Goal: Task Accomplishment & Management: Complete application form

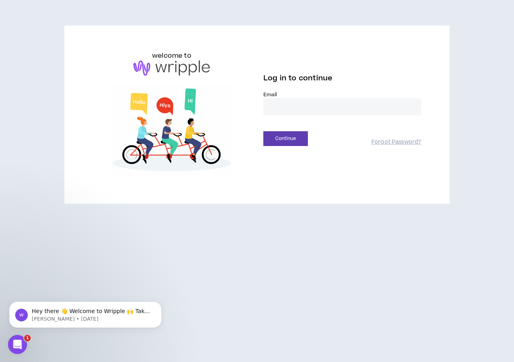
click at [286, 108] on input "email" at bounding box center [342, 106] width 158 height 17
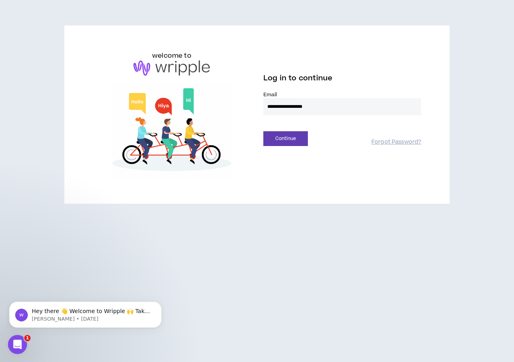
type input "**********"
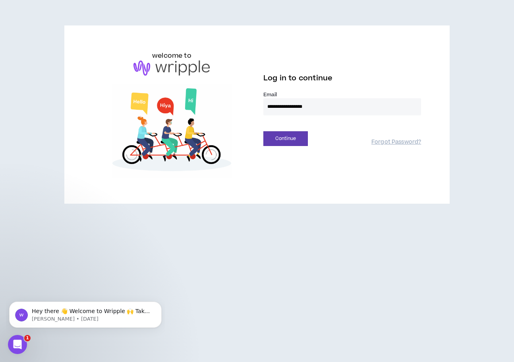
click at [263, 131] on button "Continue" at bounding box center [285, 138] width 45 height 15
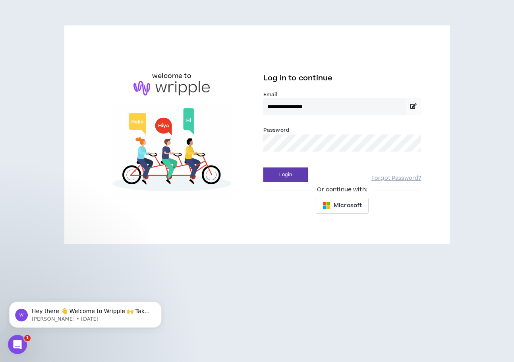
click at [263, 167] on button "Login" at bounding box center [285, 174] width 45 height 15
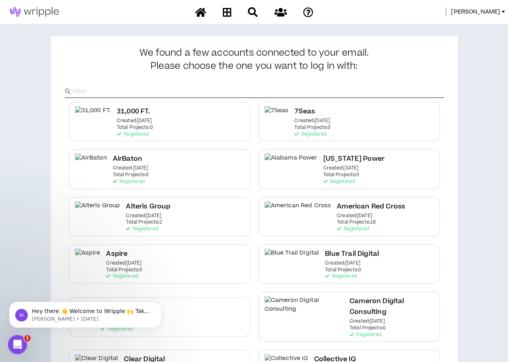
click at [315, 88] on input "text" at bounding box center [258, 91] width 371 height 12
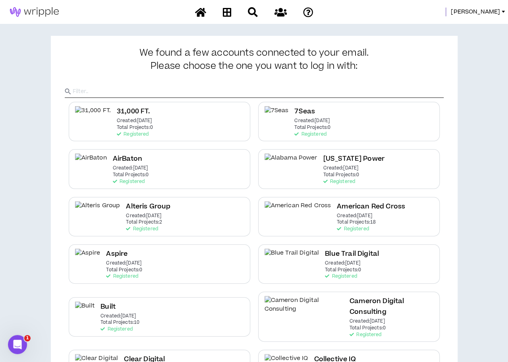
click at [304, 83] on div at bounding box center [254, 85] width 379 height 26
click at [286, 93] on input "text" at bounding box center [258, 91] width 371 height 12
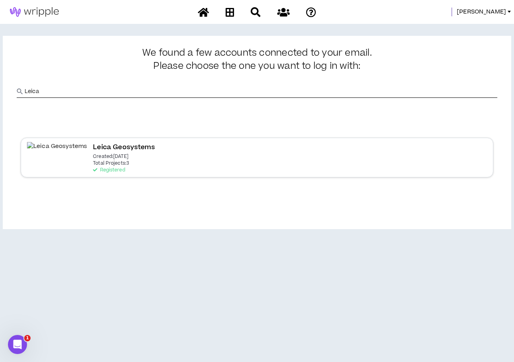
type input "Leica"
click at [93, 161] on p "Total Projects: 3" at bounding box center [111, 164] width 36 height 6
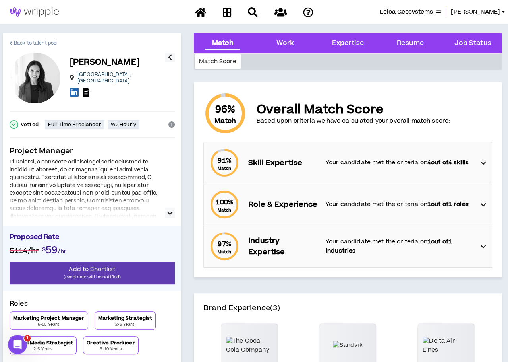
click at [31, 41] on span "Back to talent pool" at bounding box center [36, 43] width 44 height 8
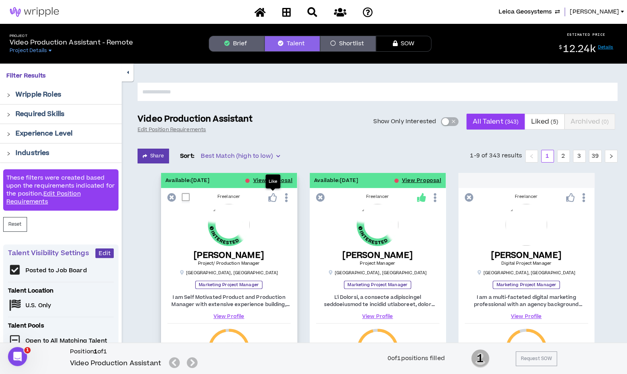
click at [273, 195] on icon at bounding box center [272, 197] width 9 height 9
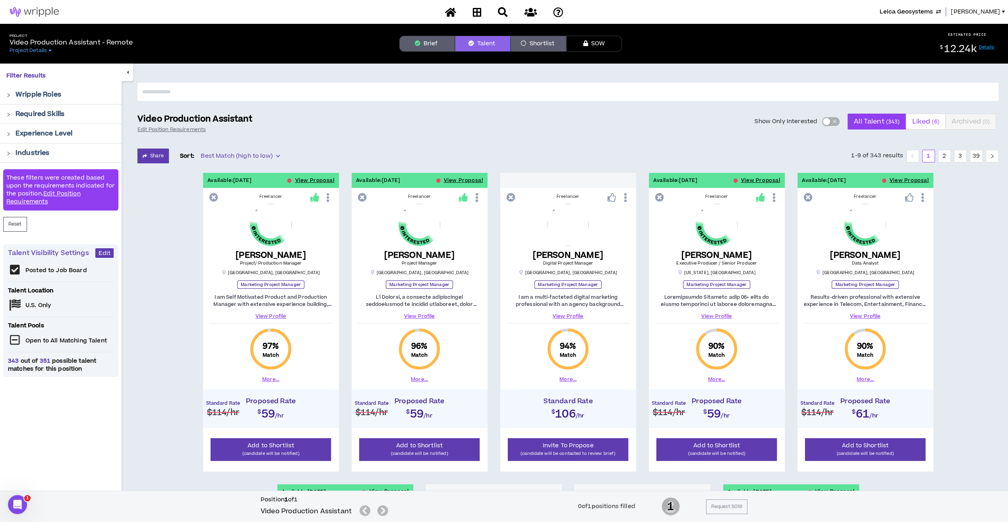
click at [514, 124] on span "Liked ( 6 )" at bounding box center [925, 121] width 27 height 19
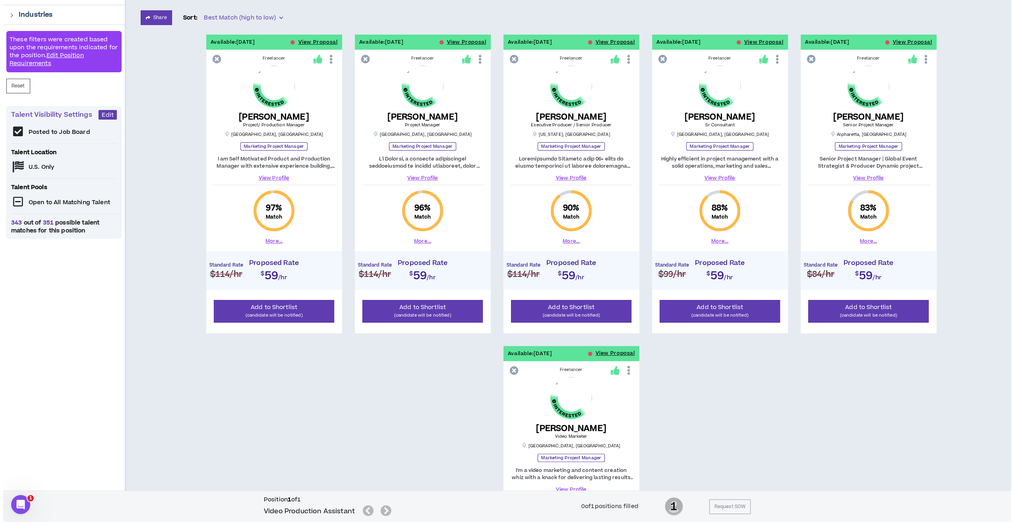
scroll to position [130, 0]
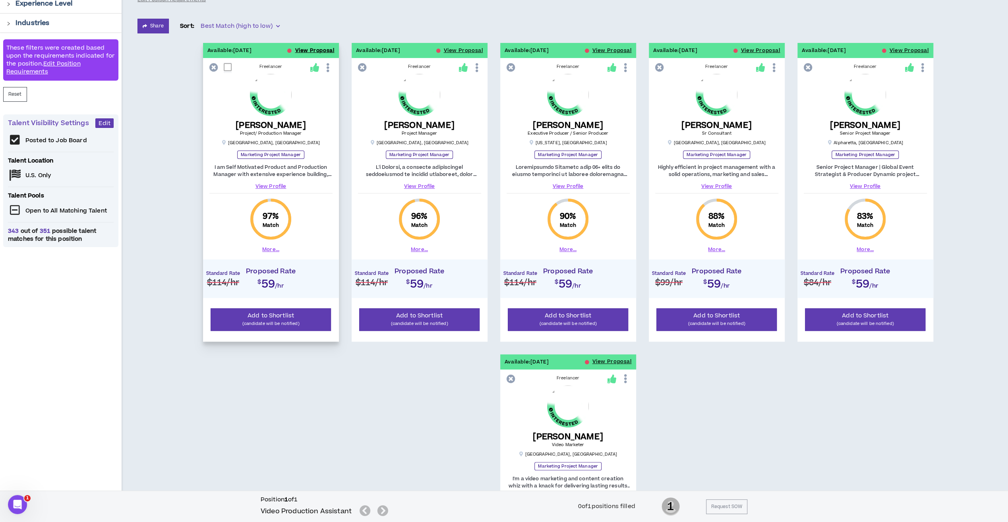
click at [312, 48] on button "View Proposal" at bounding box center [314, 50] width 39 height 15
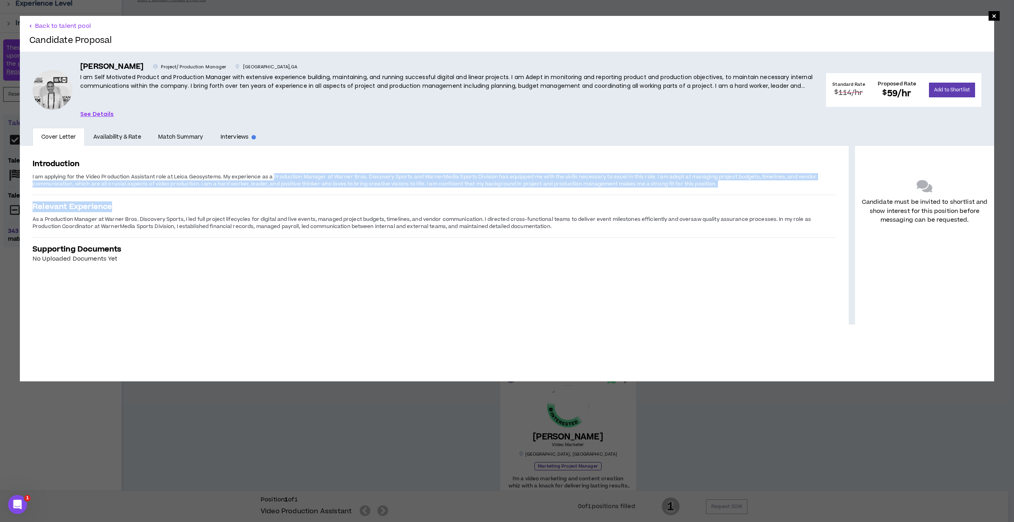
drag, startPoint x: 272, startPoint y: 176, endPoint x: 689, endPoint y: 232, distance: 421.1
click at [514, 232] on div "Introduction I am applying for the Video Production Assistant role at Leica Geo…" at bounding box center [434, 211] width 829 height 130
copy div "Production Manager at Warner Bros. Discovery Sports and WarnerMedia Sports Divi…"
click at [92, 115] on link "See Details" at bounding box center [97, 114] width 34 height 9
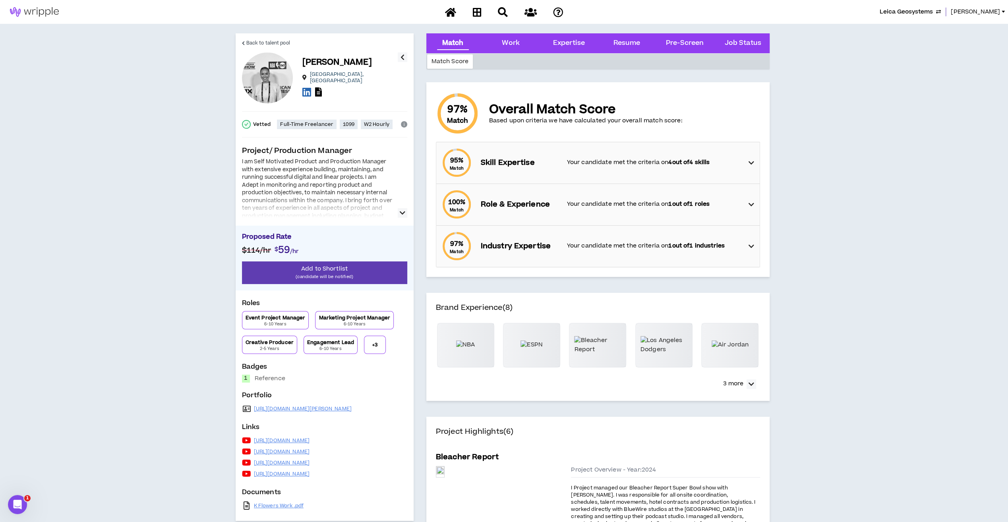
click at [404, 212] on icon "button" at bounding box center [403, 213] width 6 height 10
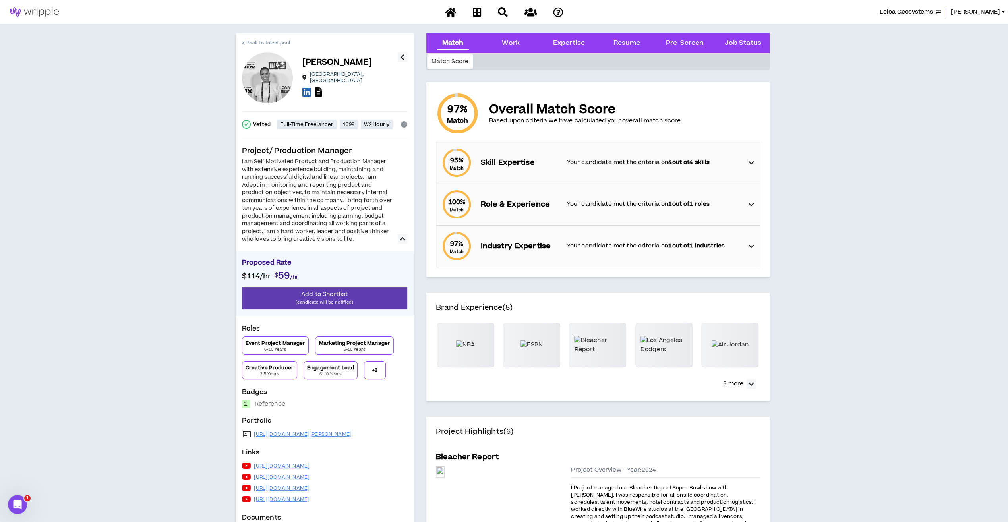
click at [264, 44] on span "Back to talent pool" at bounding box center [268, 43] width 44 height 8
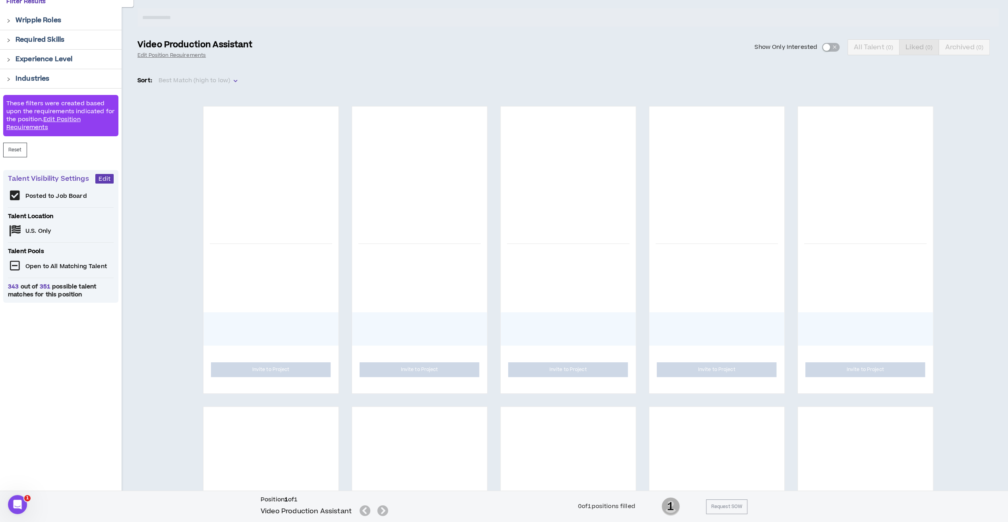
scroll to position [130, 0]
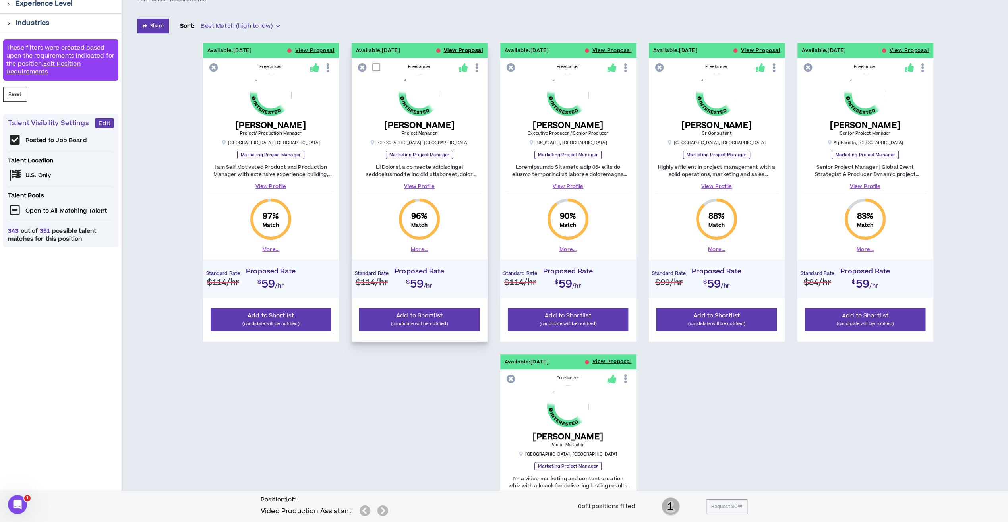
click at [454, 48] on button "View Proposal" at bounding box center [463, 50] width 39 height 15
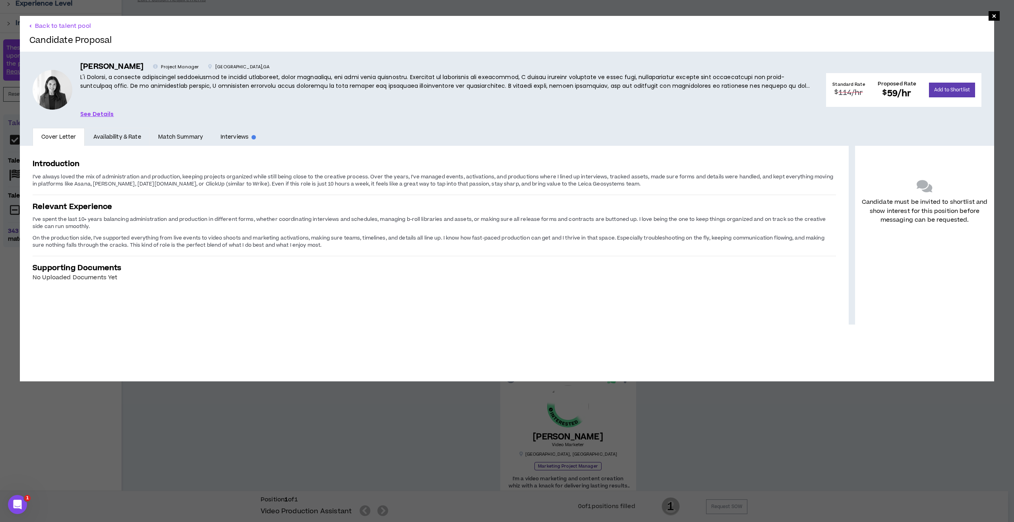
click at [109, 135] on link "Availability & Rate" at bounding box center [117, 137] width 65 height 18
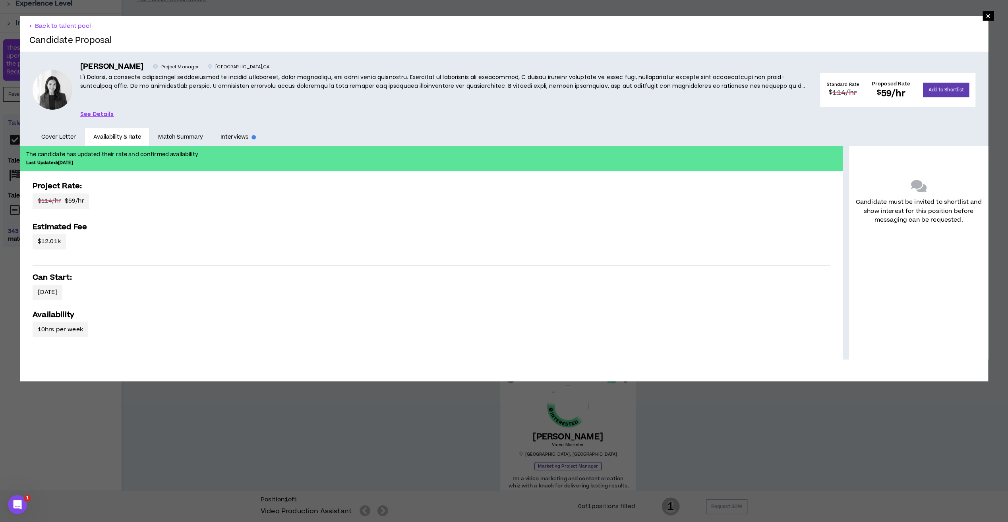
click at [45, 136] on link "Cover Letter" at bounding box center [59, 137] width 52 height 18
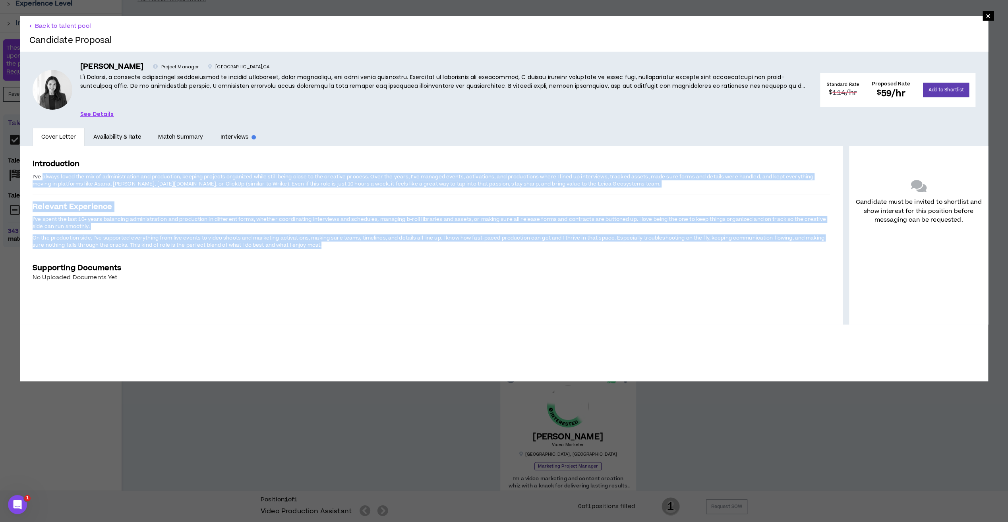
drag, startPoint x: 43, startPoint y: 175, endPoint x: 342, endPoint y: 242, distance: 306.6
click at [342, 242] on div "Introduction I’ve always loved the mix of administration and production, keepin…" at bounding box center [431, 220] width 823 height 149
copy div "loremi dolor sit ame co adipiscingelit sed doeiusmodt, incidid utlabore etdolor…"
click at [68, 25] on button "Back to talent pool" at bounding box center [60, 26] width 62 height 8
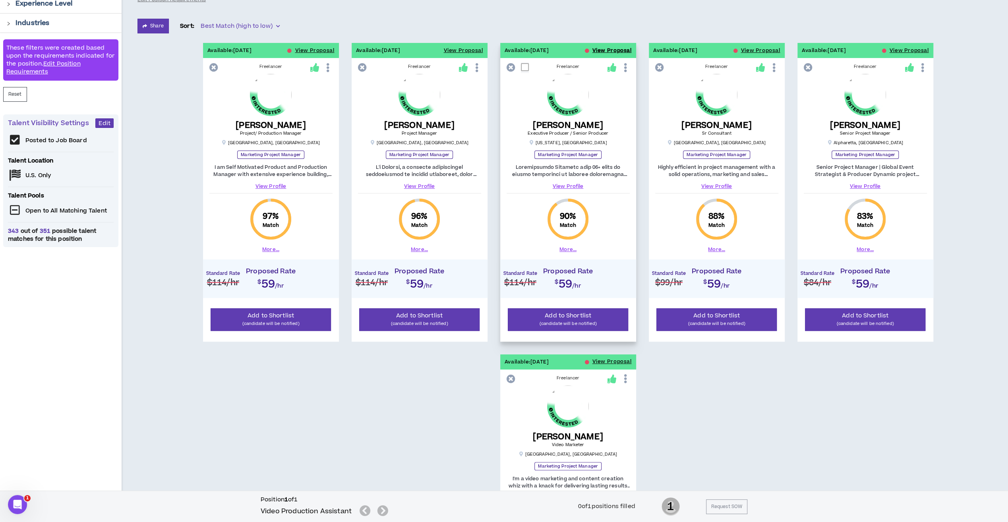
click at [514, 50] on button "View Proposal" at bounding box center [611, 50] width 39 height 15
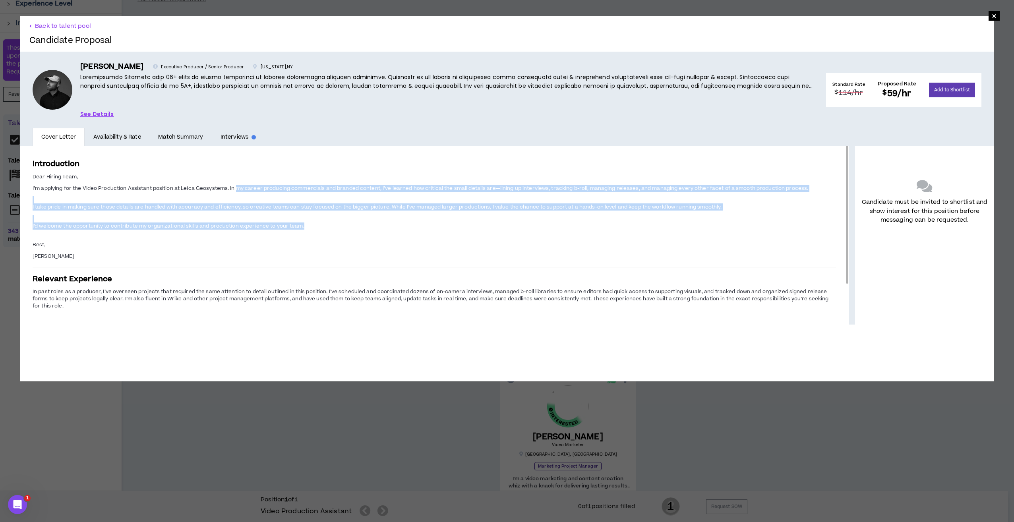
drag, startPoint x: 235, startPoint y: 187, endPoint x: 312, endPoint y: 226, distance: 85.7
click at [312, 226] on span "Dear Hiring Team, I’m applying for the Video Production Assistant position at L…" at bounding box center [434, 216] width 803 height 88
copy span "my career producing commercials and branded content, I’ve learned how critical …"
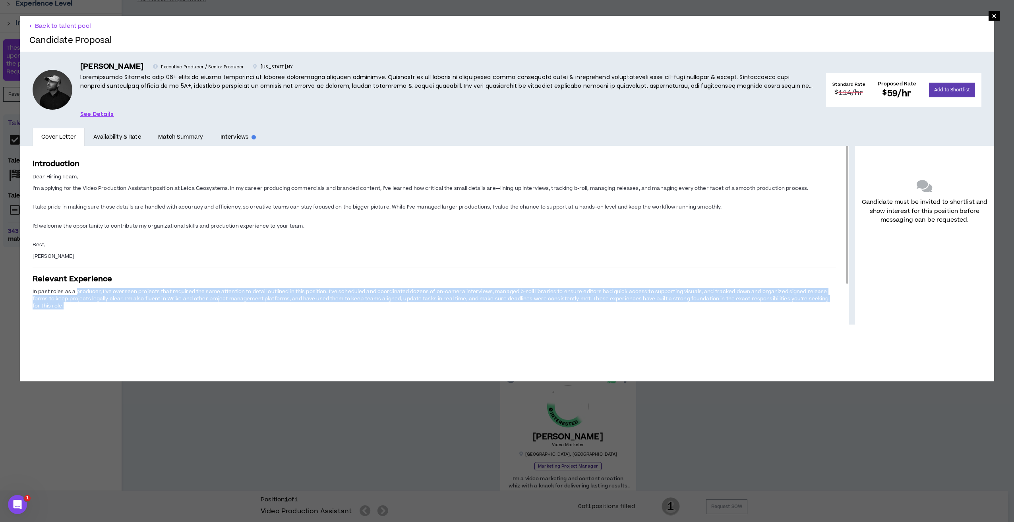
drag, startPoint x: 96, startPoint y: 306, endPoint x: 77, endPoint y: 291, distance: 24.1
click at [77, 291] on p "In past roles as a producer, I’ve overseen projects that required the same atte…" at bounding box center [434, 299] width 803 height 23
copy span "producer, I’ve overseen projects that required the same attention to detail out…"
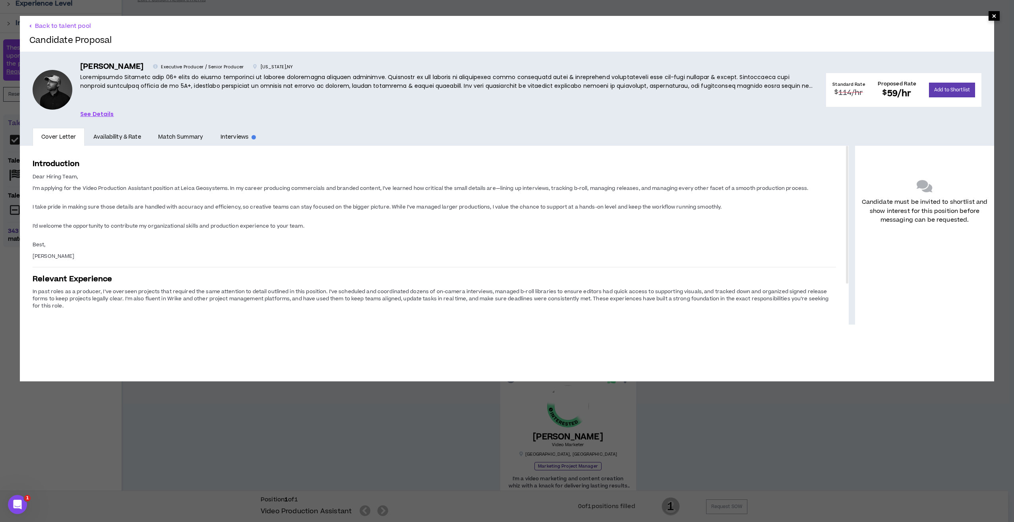
click at [514, 15] on span "×" at bounding box center [994, 16] width 5 height 10
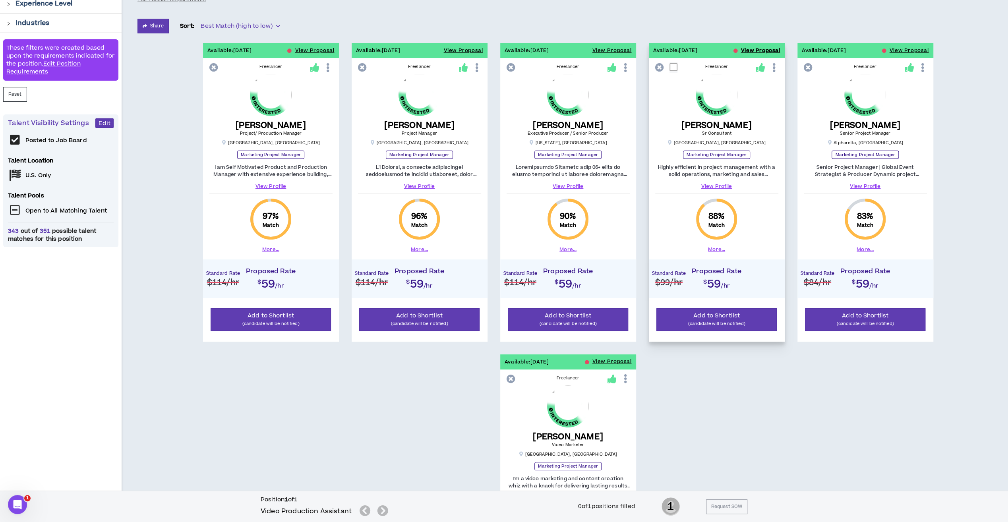
click at [514, 50] on button "View Proposal" at bounding box center [760, 50] width 39 height 15
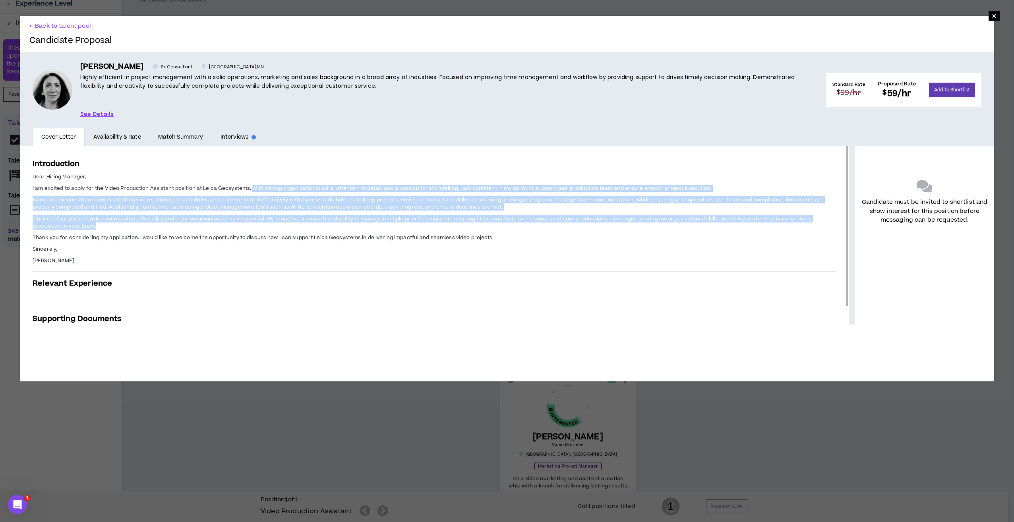
drag, startPoint x: 253, startPoint y: 187, endPoint x: 502, endPoint y: 224, distance: 252.0
click at [502, 224] on span "Dear Hiring Manager, I am excited to apply for the Video Production Assistant p…" at bounding box center [434, 218] width 803 height 92
copy span "With strong organizational skills, attention to detail, and a passion for story…"
click at [65, 27] on button "Back to talent pool" at bounding box center [60, 26] width 62 height 8
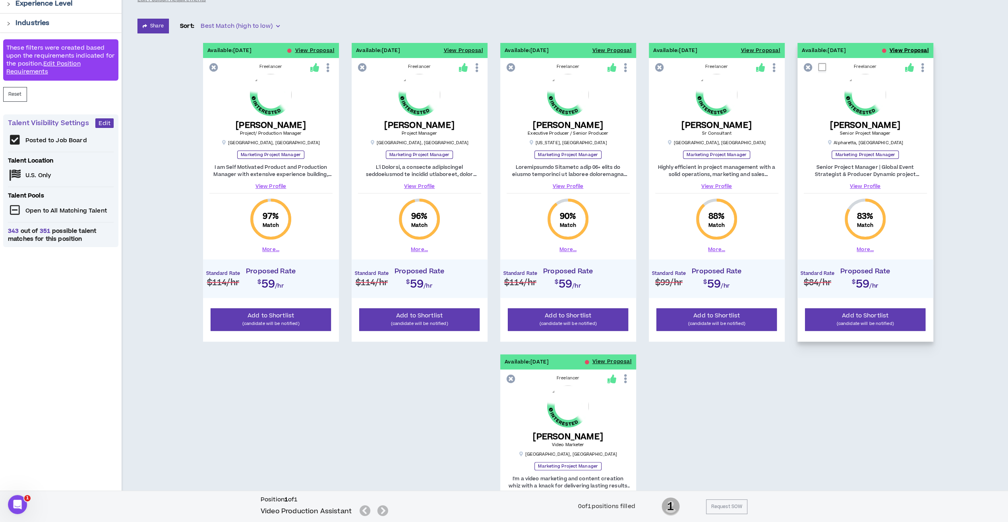
click at [514, 49] on button "View Proposal" at bounding box center [909, 50] width 39 height 15
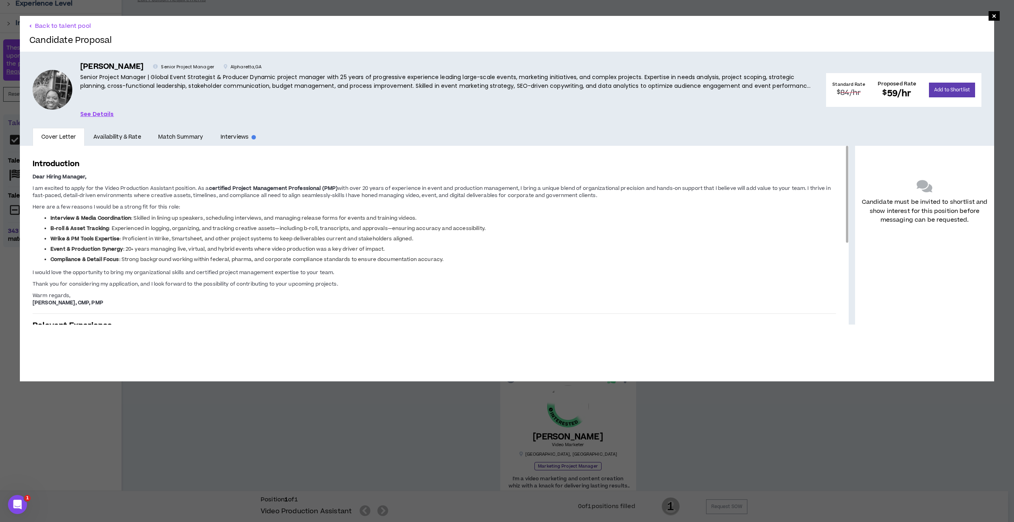
click at [199, 187] on span "I am excited to apply for the Video Production Assistant position. As a" at bounding box center [121, 188] width 176 height 7
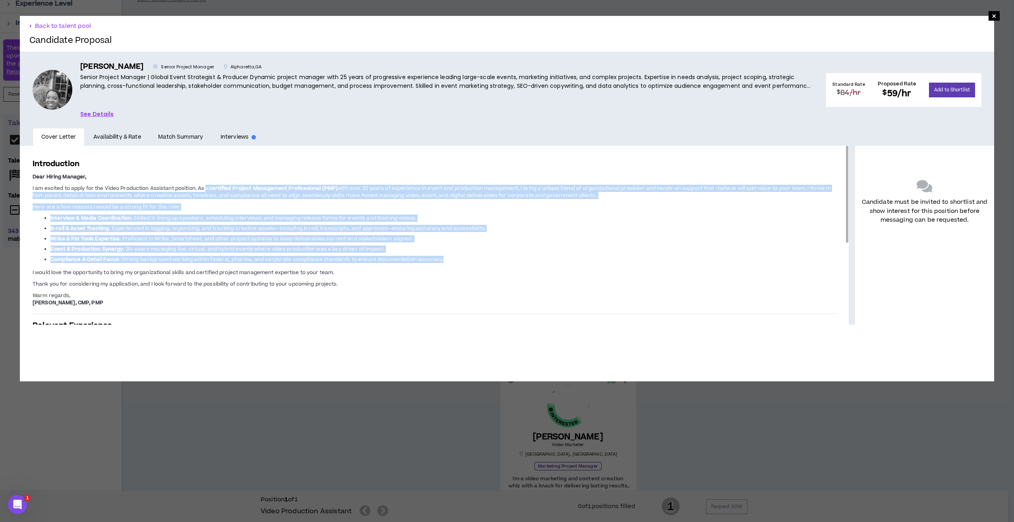
drag, startPoint x: 205, startPoint y: 188, endPoint x: 453, endPoint y: 259, distance: 258.5
click at [453, 259] on span "Dear Hiring Manager, I am excited to apply for the Video Production Assistant p…" at bounding box center [434, 239] width 803 height 134
copy span "l ipsumdolo Sitamet Consectetu Adipiscingel (SED) doei temp 32 incid ut laboree…"
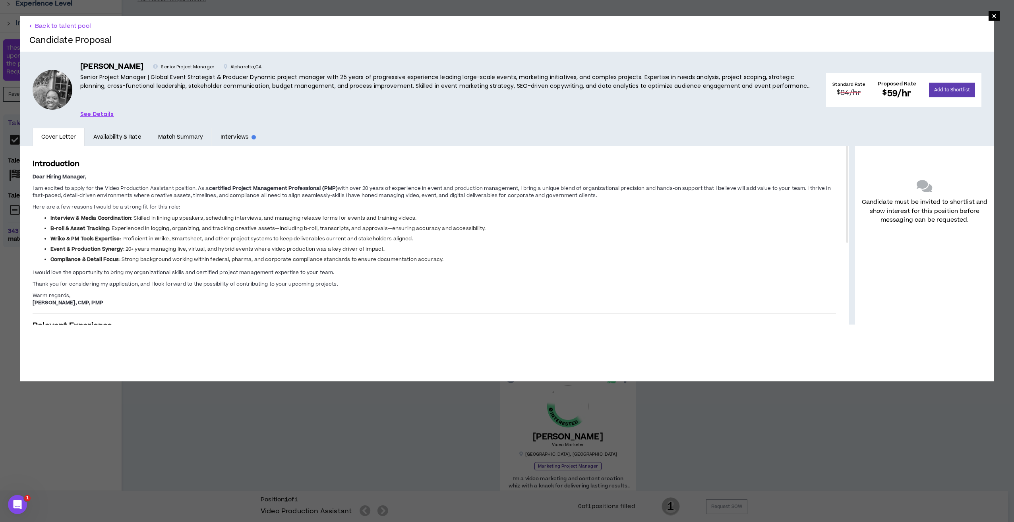
click at [168, 137] on link "Match Summary" at bounding box center [181, 137] width 62 height 18
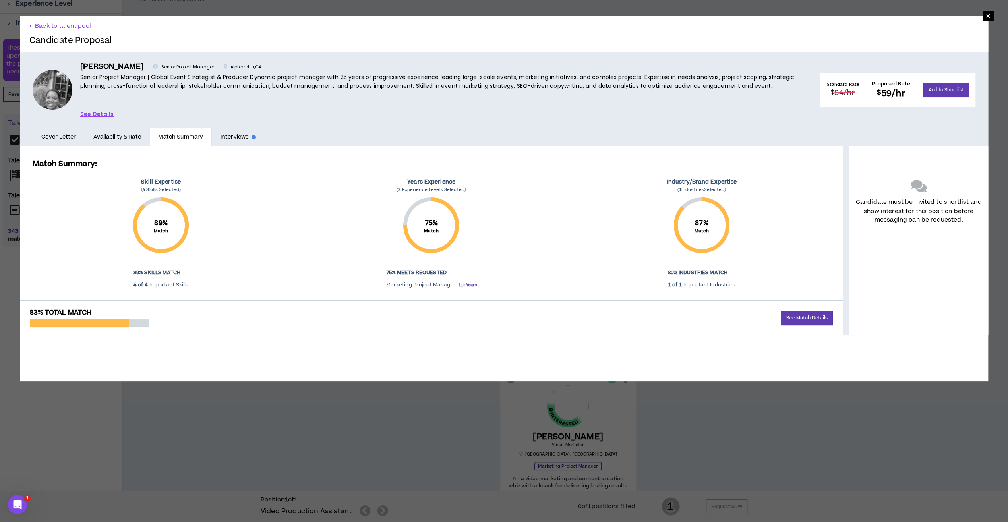
click at [57, 134] on link "Cover Letter" at bounding box center [59, 137] width 52 height 18
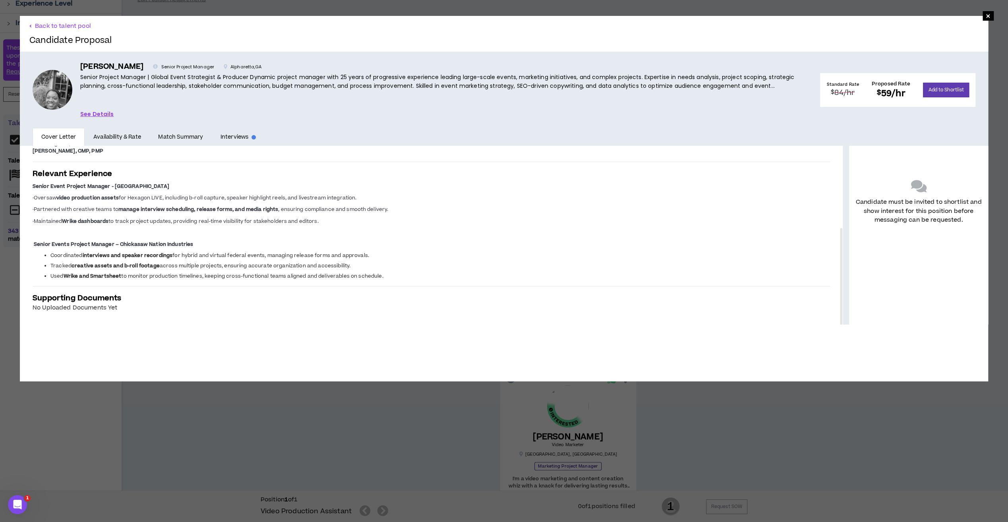
drag, startPoint x: 836, startPoint y: 229, endPoint x: 840, endPoint y: 282, distance: 53.4
click at [514, 282] on div "Introduction Dear Hiring Manager, I am excited to apply for the Video Productio…" at bounding box center [504, 235] width 968 height 179
drag, startPoint x: 32, startPoint y: 186, endPoint x: 426, endPoint y: 275, distance: 403.8
click at [426, 275] on div "Introduction Dear Hiring Manager, I am excited to apply for the Video Productio…" at bounding box center [431, 159] width 823 height 331
copy span "Senior Event Project Manager - [GEOGRAPHIC_DATA] ·Oversaw video production asse…"
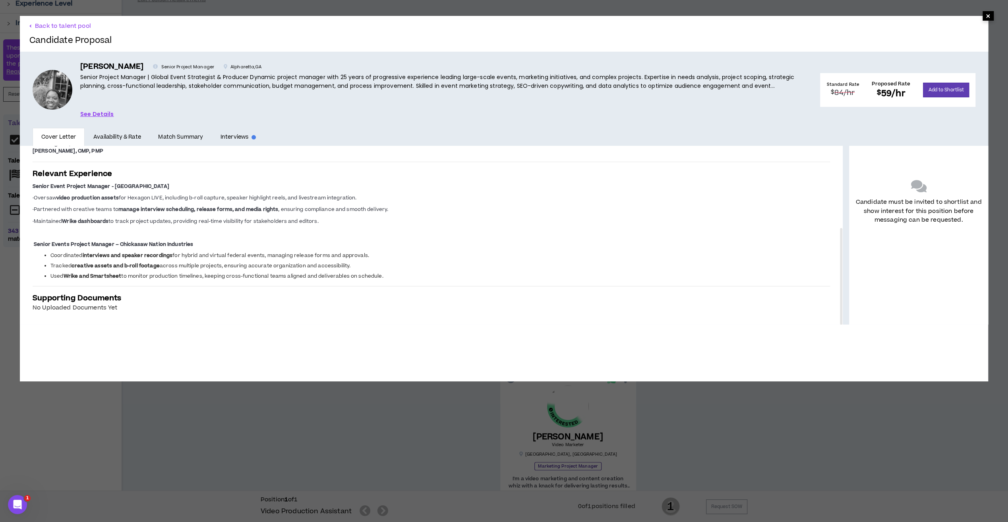
click at [514, 18] on span "×" at bounding box center [988, 16] width 5 height 10
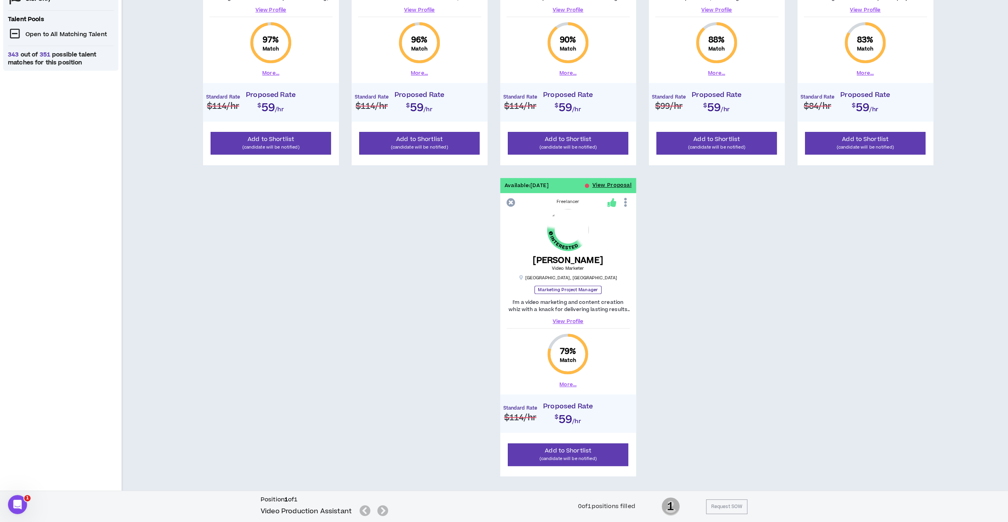
scroll to position [308, 0]
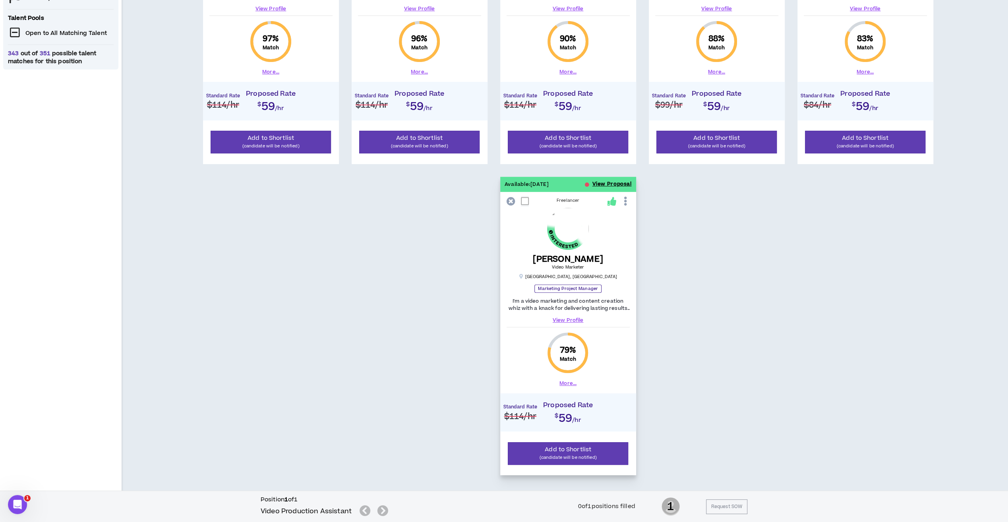
click at [514, 182] on button "View Proposal" at bounding box center [611, 184] width 39 height 15
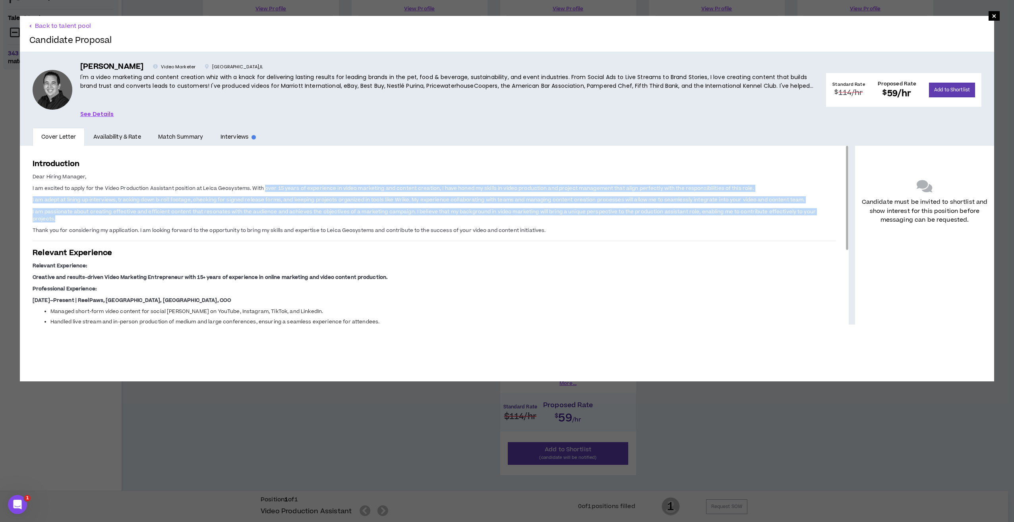
drag, startPoint x: 265, startPoint y: 188, endPoint x: 579, endPoint y: 217, distance: 315.3
click at [514, 217] on span "Dear Hiring Manager, I am excited to apply for the Video Production Assistant p…" at bounding box center [434, 203] width 803 height 62
copy span "over 15 years of experience in video marketing and content creation, I have hon…"
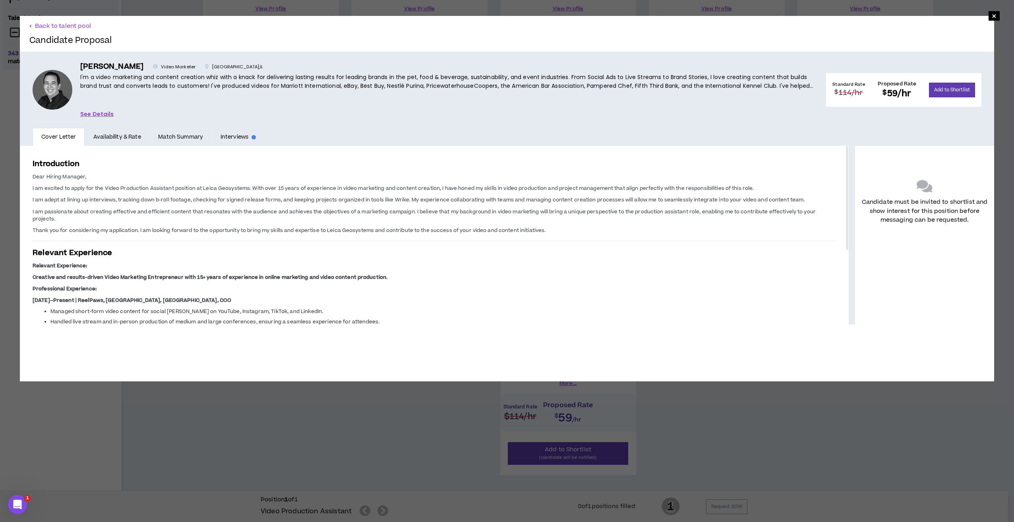
click at [178, 136] on link "Match Summary" at bounding box center [181, 137] width 62 height 18
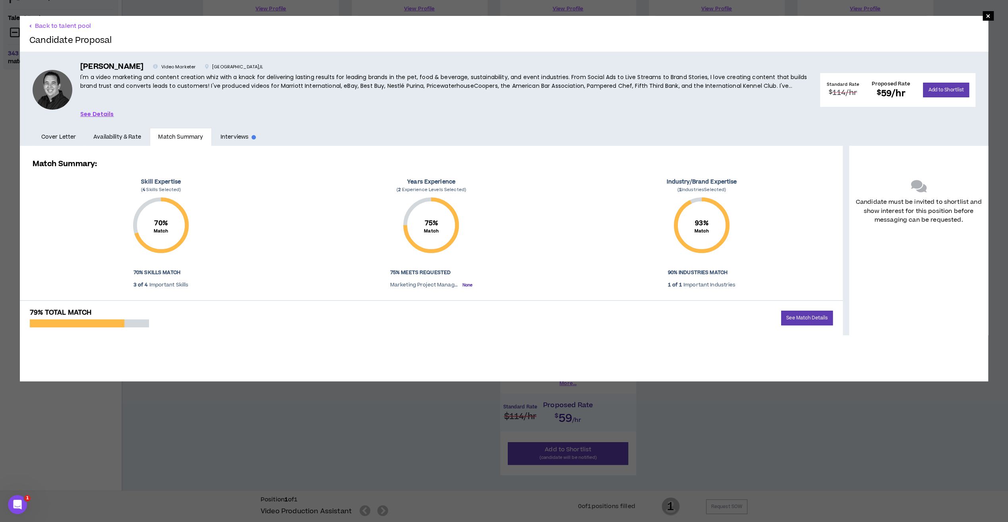
click at [48, 139] on link "Cover Letter" at bounding box center [59, 137] width 52 height 18
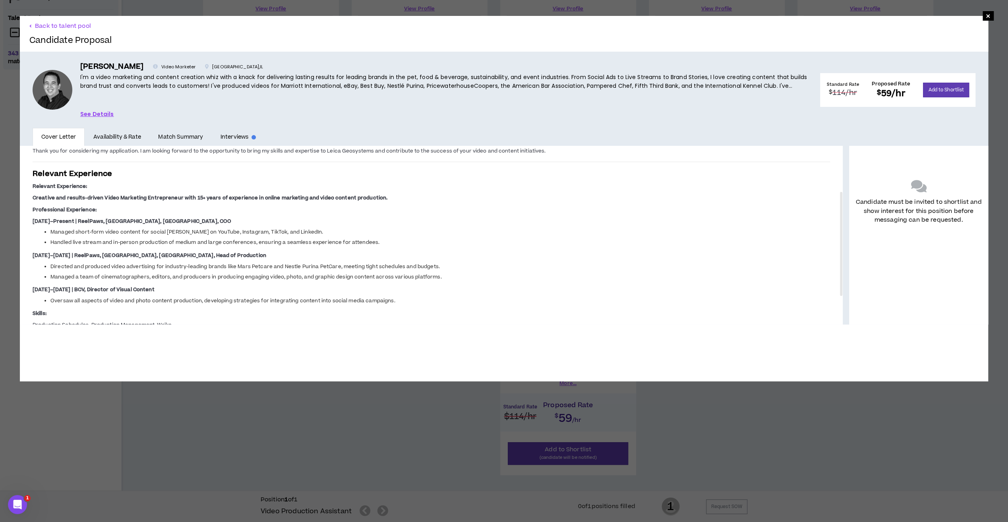
drag, startPoint x: 836, startPoint y: 227, endPoint x: 838, endPoint y: 273, distance: 46.1
click at [514, 273] on div "Introduction Dear Hiring Manager, I am excited to apply for the Video Productio…" at bounding box center [504, 235] width 968 height 179
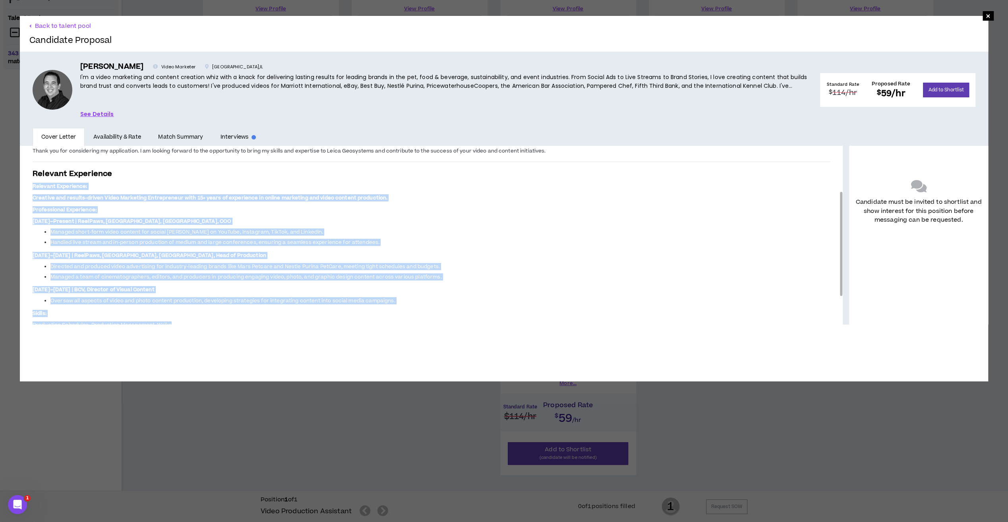
drag, startPoint x: 33, startPoint y: 185, endPoint x: 186, endPoint y: 321, distance: 205.2
click at [186, 321] on span "Relevant Experience: Creative and results-driven Video Marketing Entrepreneur w…" at bounding box center [431, 255] width 797 height 147
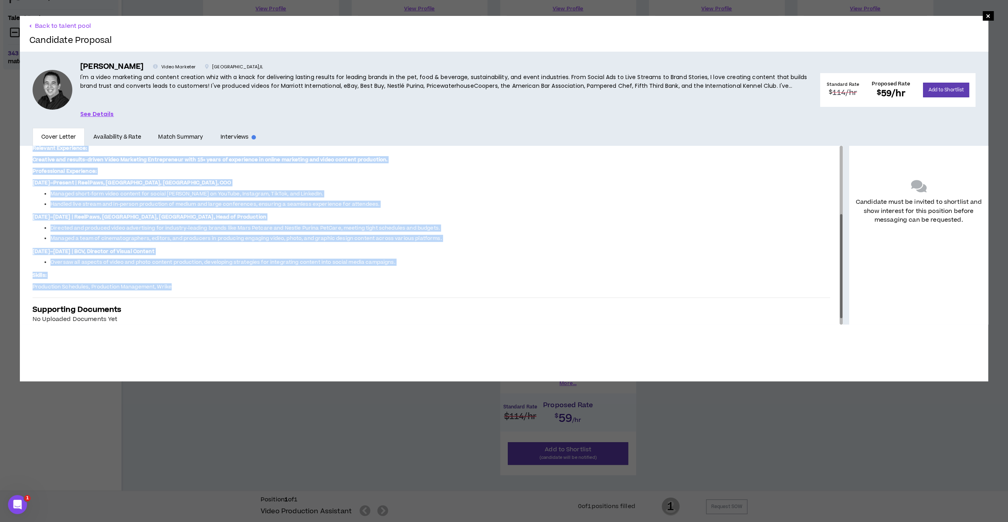
drag, startPoint x: 835, startPoint y: 287, endPoint x: 835, endPoint y: 310, distance: 22.3
click at [514, 310] on div at bounding box center [841, 266] width 2 height 104
copy span "Loremips Dolorsitam: Consecte adi elitsed-doeius Tempo Incididun Utlaboreetdo m…"
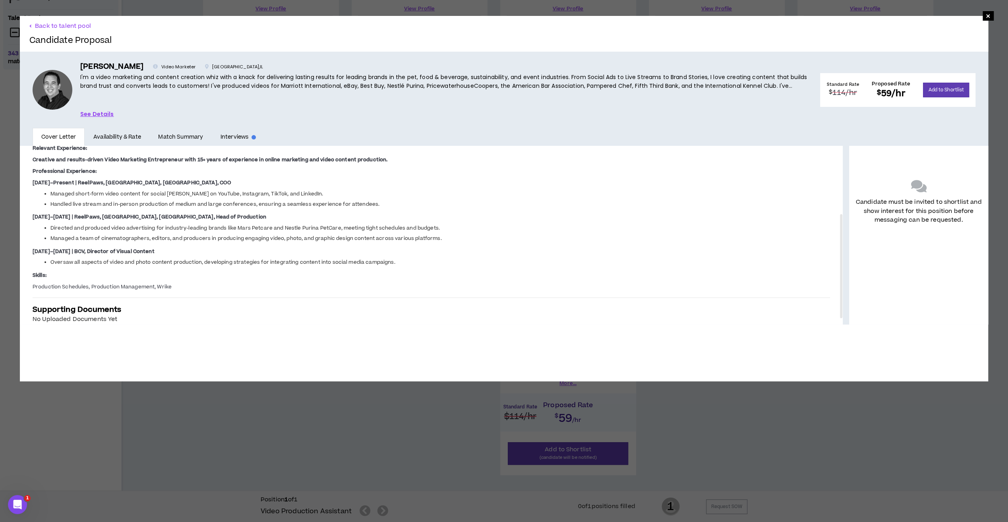
drag, startPoint x: 941, startPoint y: 39, endPoint x: 948, endPoint y: 39, distance: 7.6
click at [514, 39] on div "Back to talent pool Candidate Proposal" at bounding box center [504, 34] width 968 height 36
click at [41, 26] on button "Back to talent pool" at bounding box center [60, 26] width 62 height 8
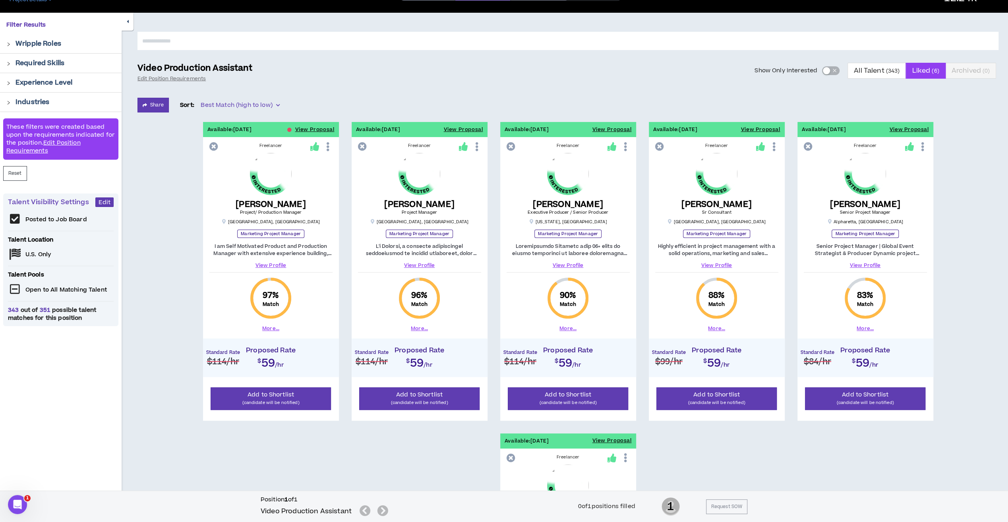
scroll to position [45, 0]
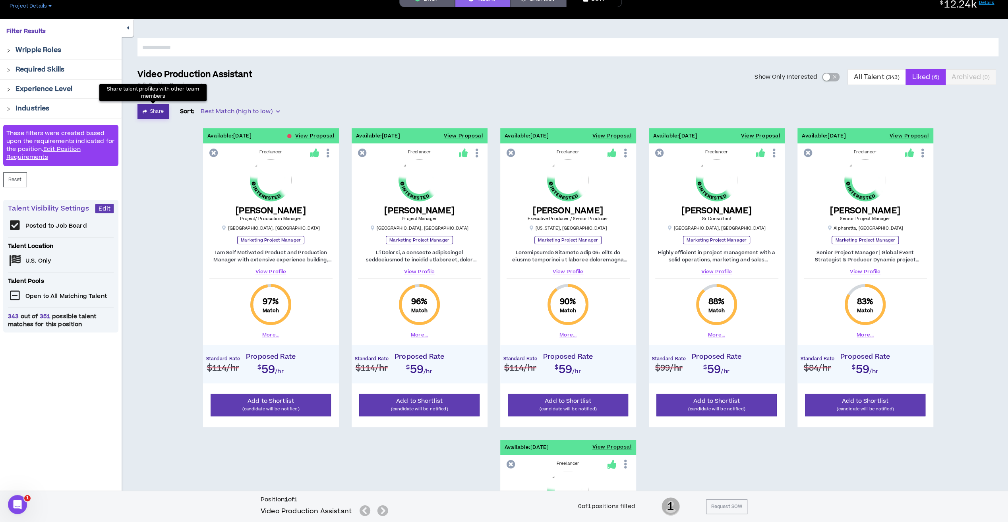
click at [153, 108] on button "Share" at bounding box center [152, 111] width 31 height 15
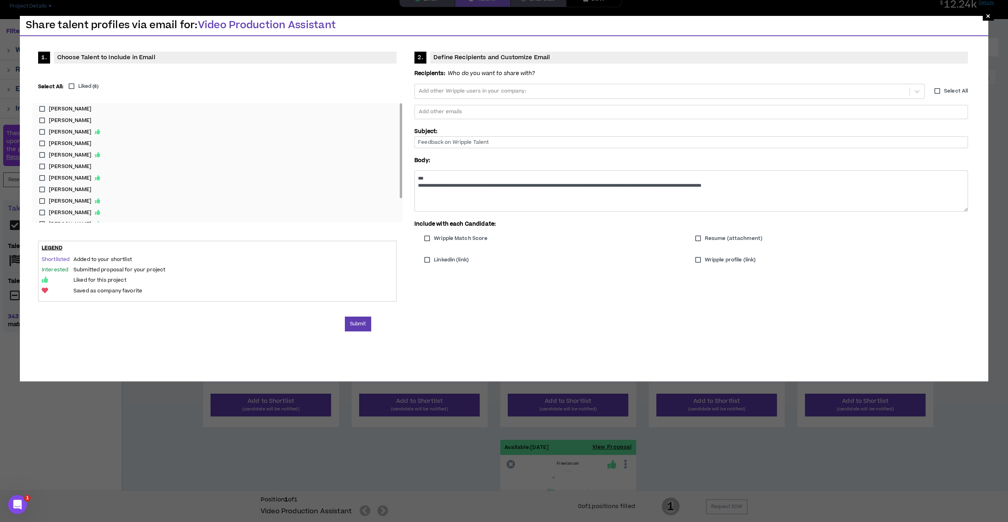
click at [72, 87] on label "Liked ( 6 )" at bounding box center [82, 87] width 34 height 8
click at [446, 113] on div at bounding box center [691, 112] width 546 height 12
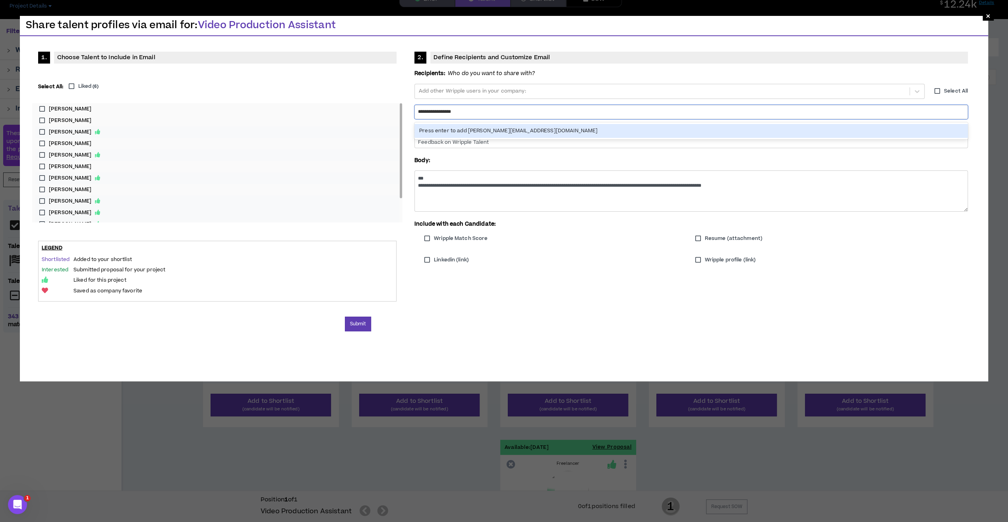
type input "**********"
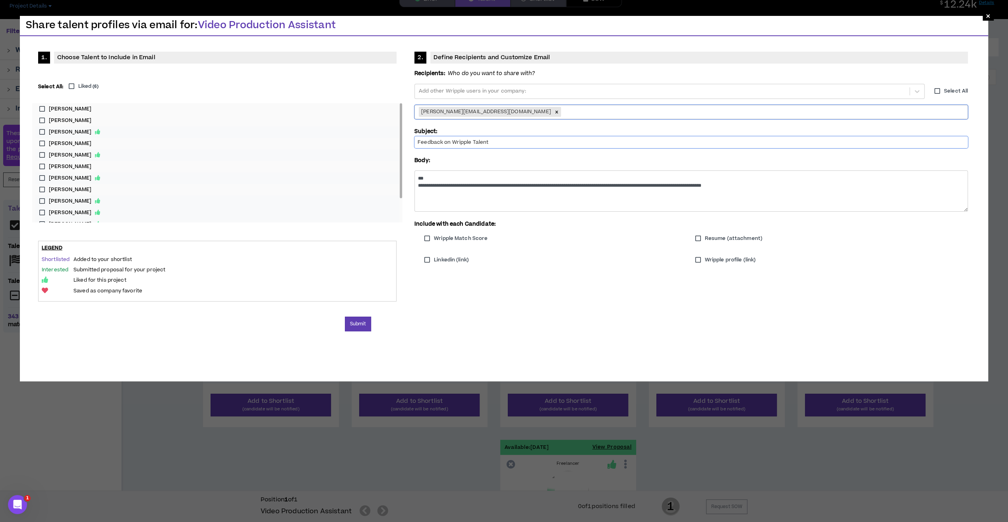
click at [507, 140] on input "Feedback on Wripple Talent" at bounding box center [690, 142] width 553 height 12
type input "Feedback on Wripple Talent - Video Production Assistant"
click at [360, 322] on button "Submit" at bounding box center [358, 324] width 27 height 15
